Goal: Find specific page/section: Find specific page/section

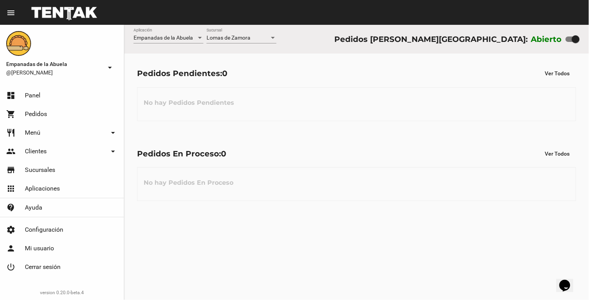
click at [274, 37] on div at bounding box center [273, 38] width 4 height 2
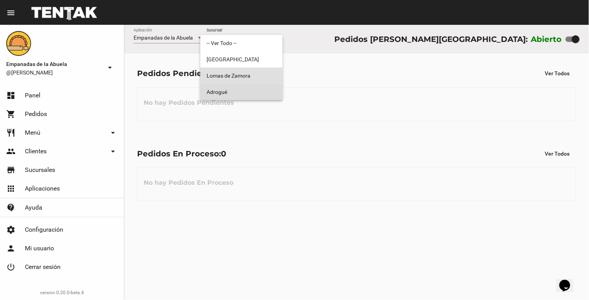
click at [254, 91] on span "Adrogué" at bounding box center [242, 92] width 70 height 16
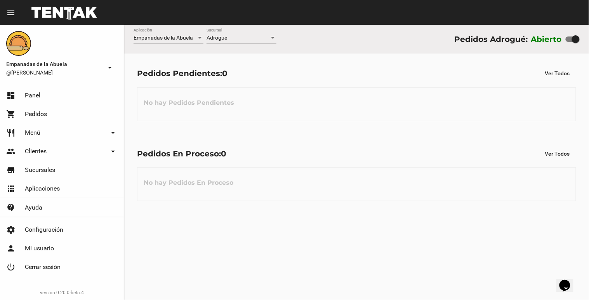
click at [273, 34] on div "Adrogué Sucursal" at bounding box center [242, 35] width 70 height 15
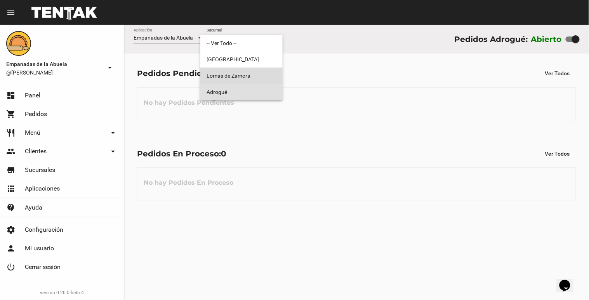
click at [244, 75] on span "Lomas de Zamora" at bounding box center [242, 76] width 70 height 16
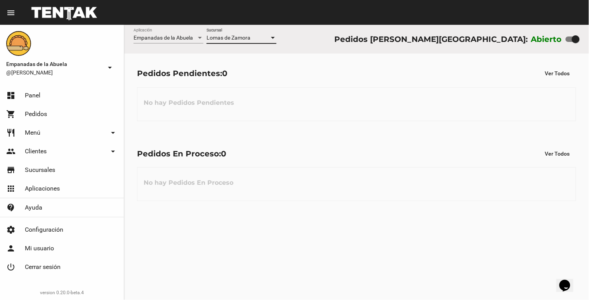
click at [271, 36] on div at bounding box center [272, 38] width 7 height 6
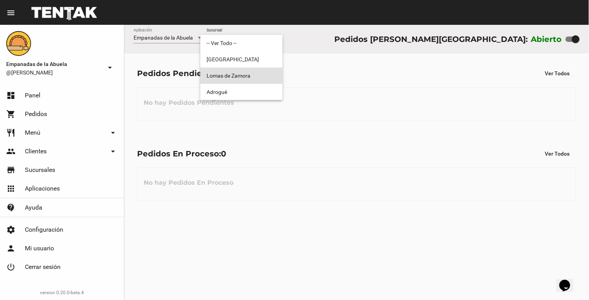
click at [266, 71] on span "Lomas de Zamora" at bounding box center [242, 76] width 70 height 16
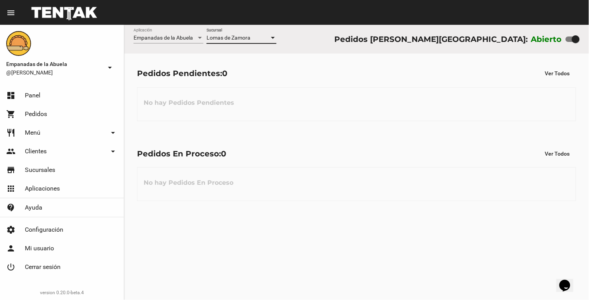
click at [274, 40] on div at bounding box center [272, 38] width 7 height 6
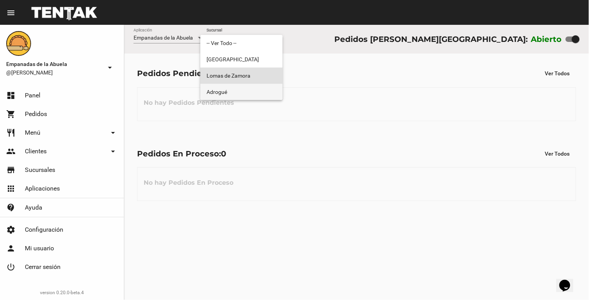
click at [254, 95] on span "Adrogué" at bounding box center [242, 92] width 70 height 16
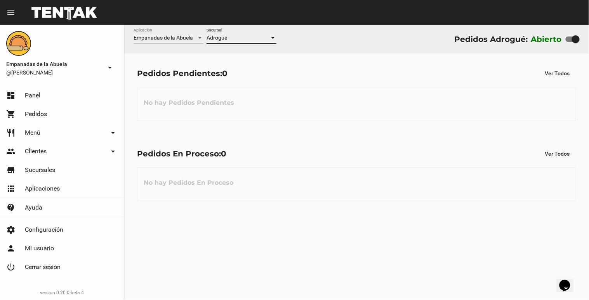
click at [272, 40] on div at bounding box center [272, 38] width 7 height 6
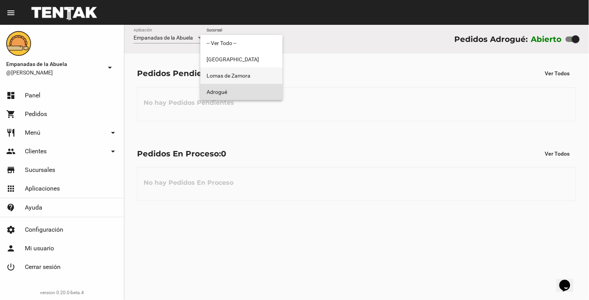
click at [256, 76] on span "Lomas de Zamora" at bounding box center [242, 76] width 70 height 16
